Goal: Task Accomplishment & Management: Manage account settings

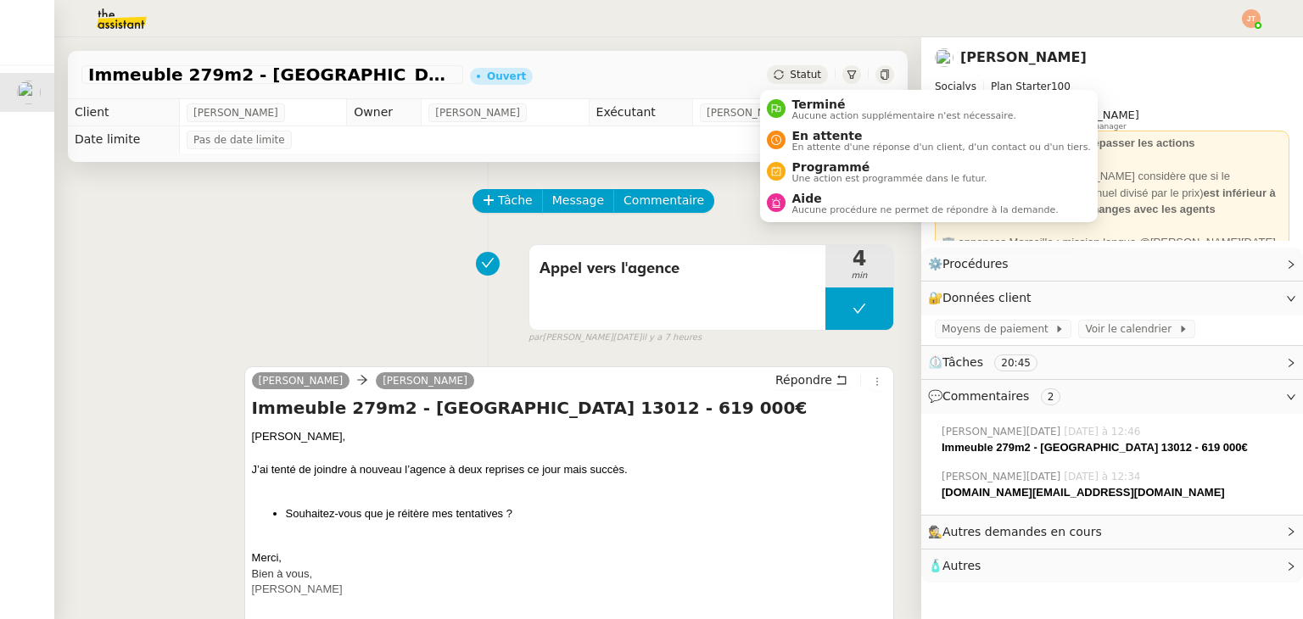
click at [784, 81] on div "Statut" at bounding box center [797, 74] width 61 height 19
click at [825, 136] on span "En attente" at bounding box center [941, 136] width 299 height 14
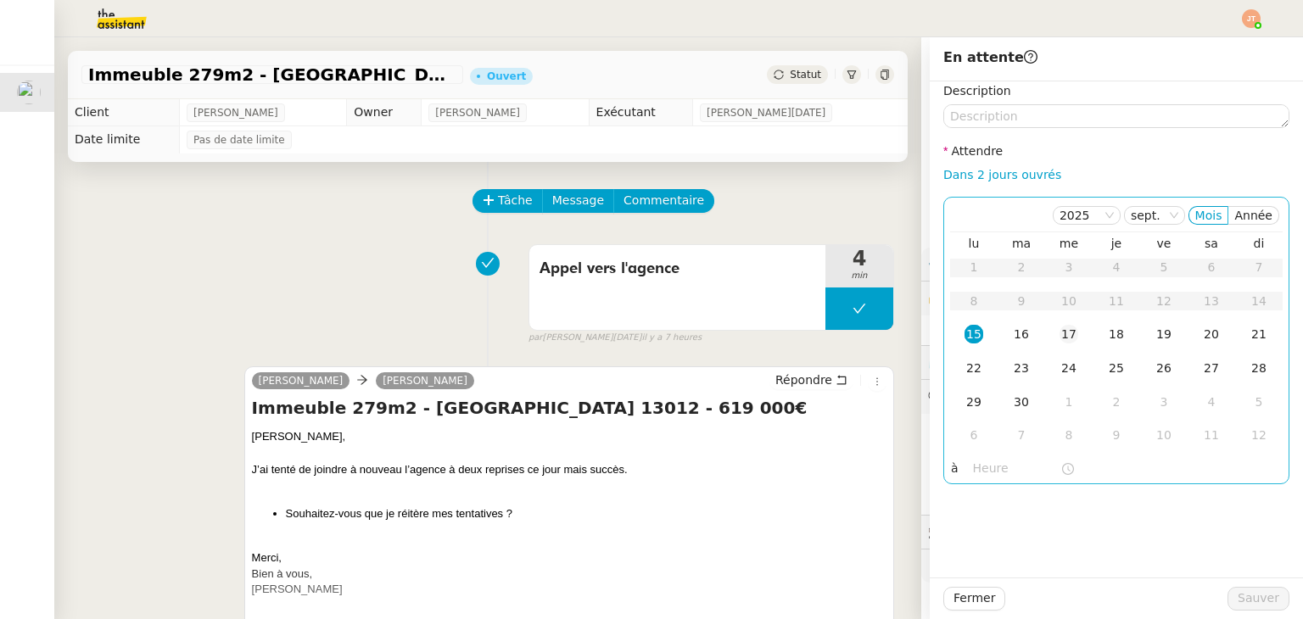
click at [1045, 336] on td "17" at bounding box center [1069, 335] width 48 height 34
click at [973, 473] on input "text" at bounding box center [1016, 469] width 87 height 20
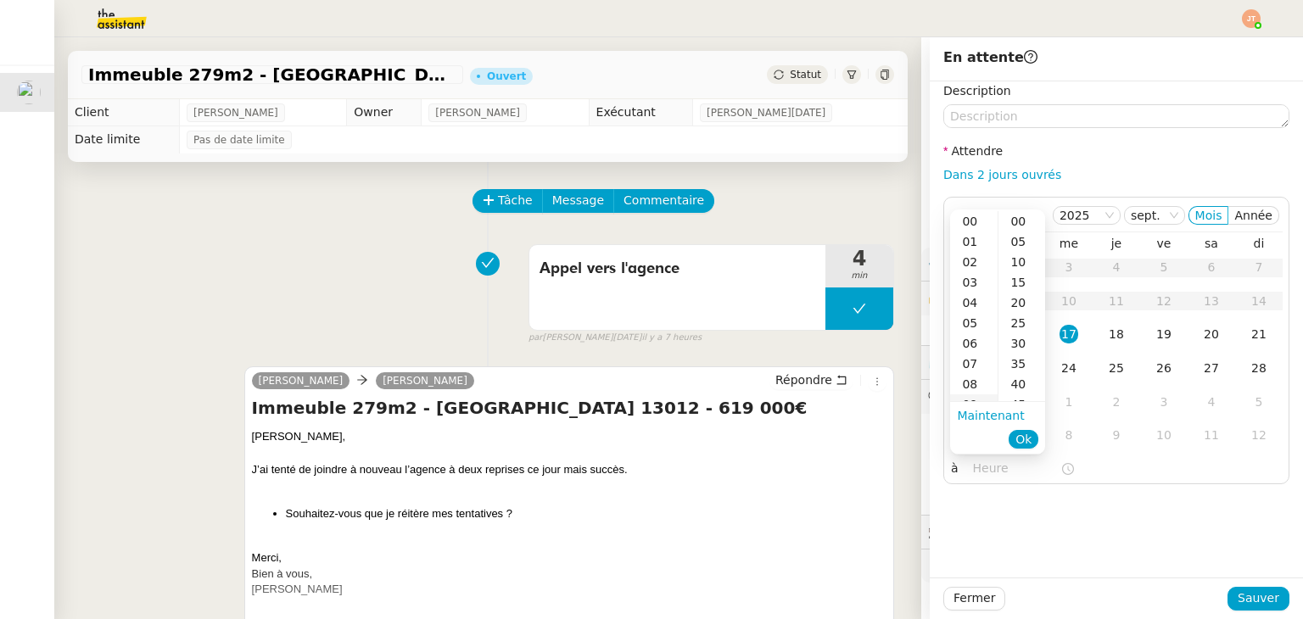
click at [971, 395] on div "09" at bounding box center [974, 404] width 48 height 20
click at [1018, 386] on div "40" at bounding box center [1021, 384] width 47 height 20
type input "09:40"
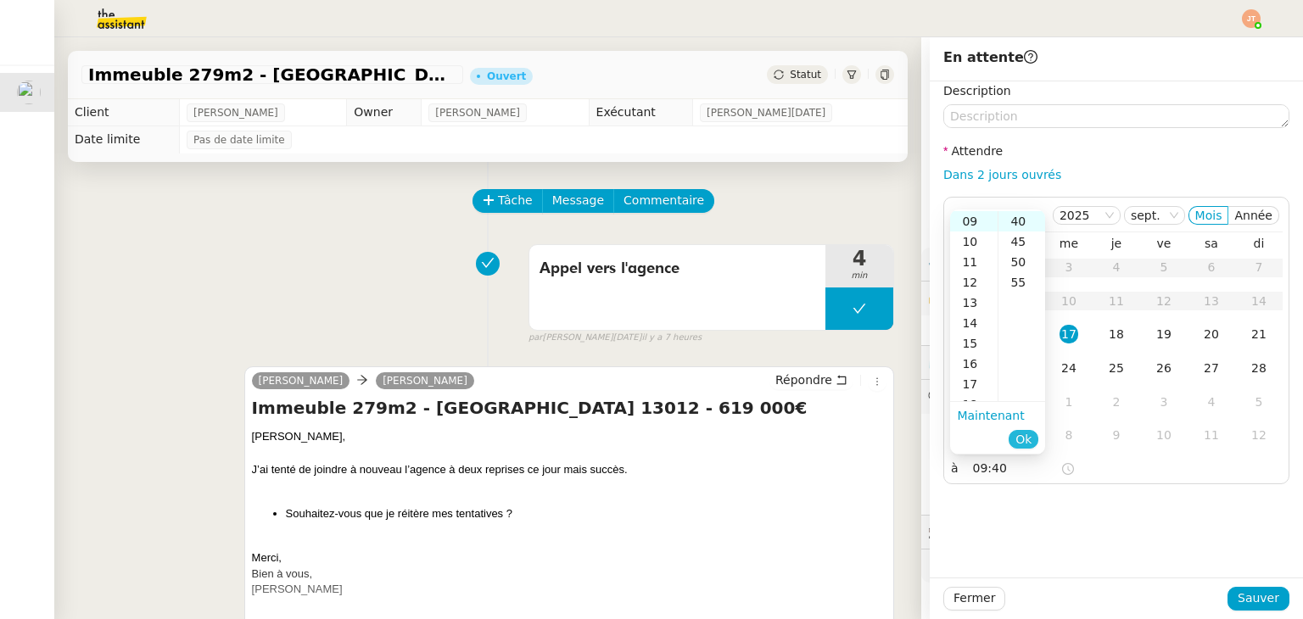
click at [1021, 437] on span "Ok" at bounding box center [1023, 439] width 16 height 17
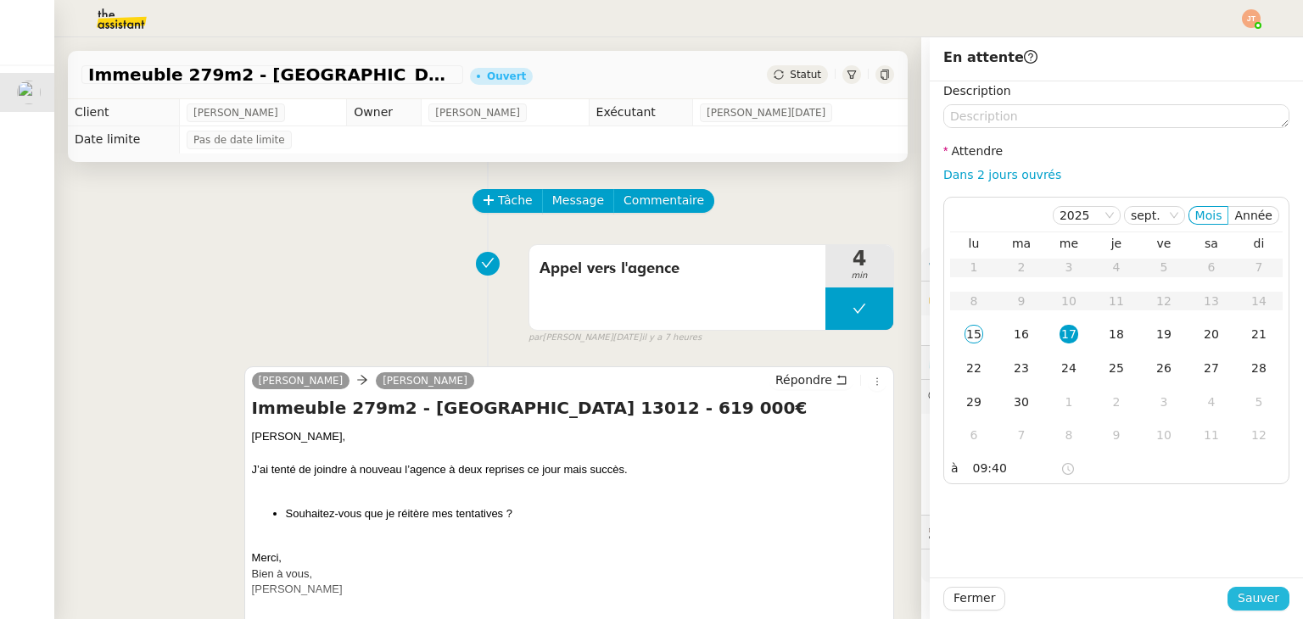
click at [1238, 594] on span "Sauver" at bounding box center [1259, 599] width 42 height 20
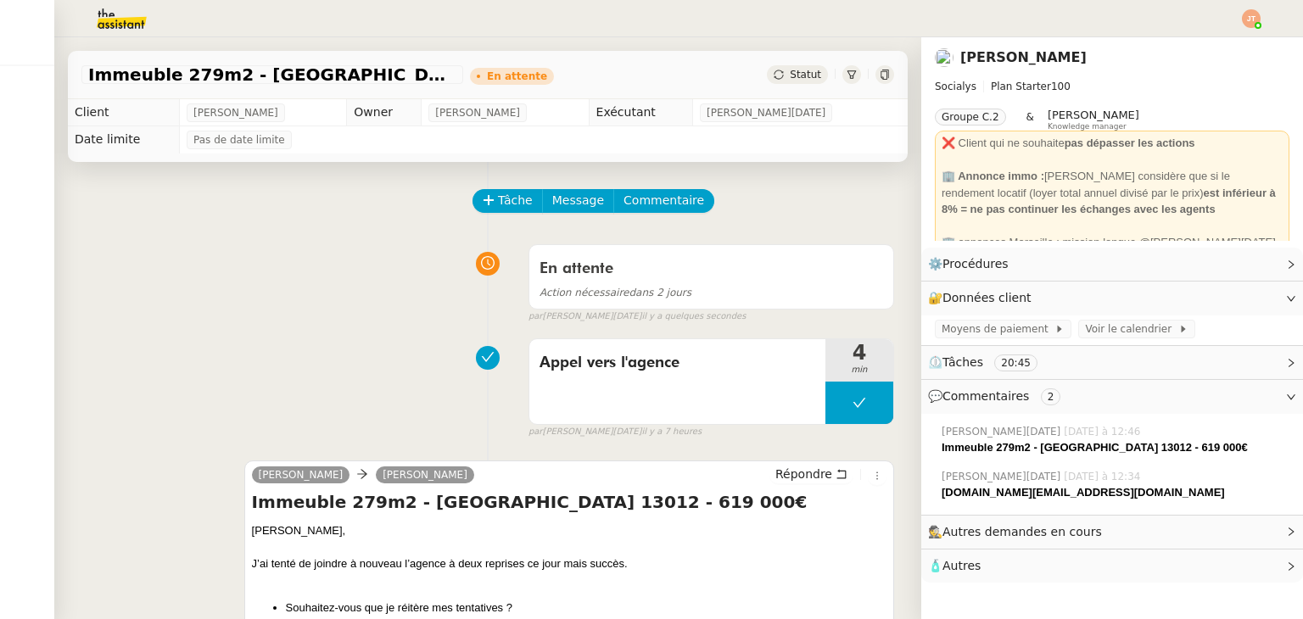
click at [1247, 20] on img at bounding box center [1251, 18] width 19 height 19
click at [1183, 53] on span "Suivi" at bounding box center [1181, 48] width 48 height 15
